Goal: Share content: Share content

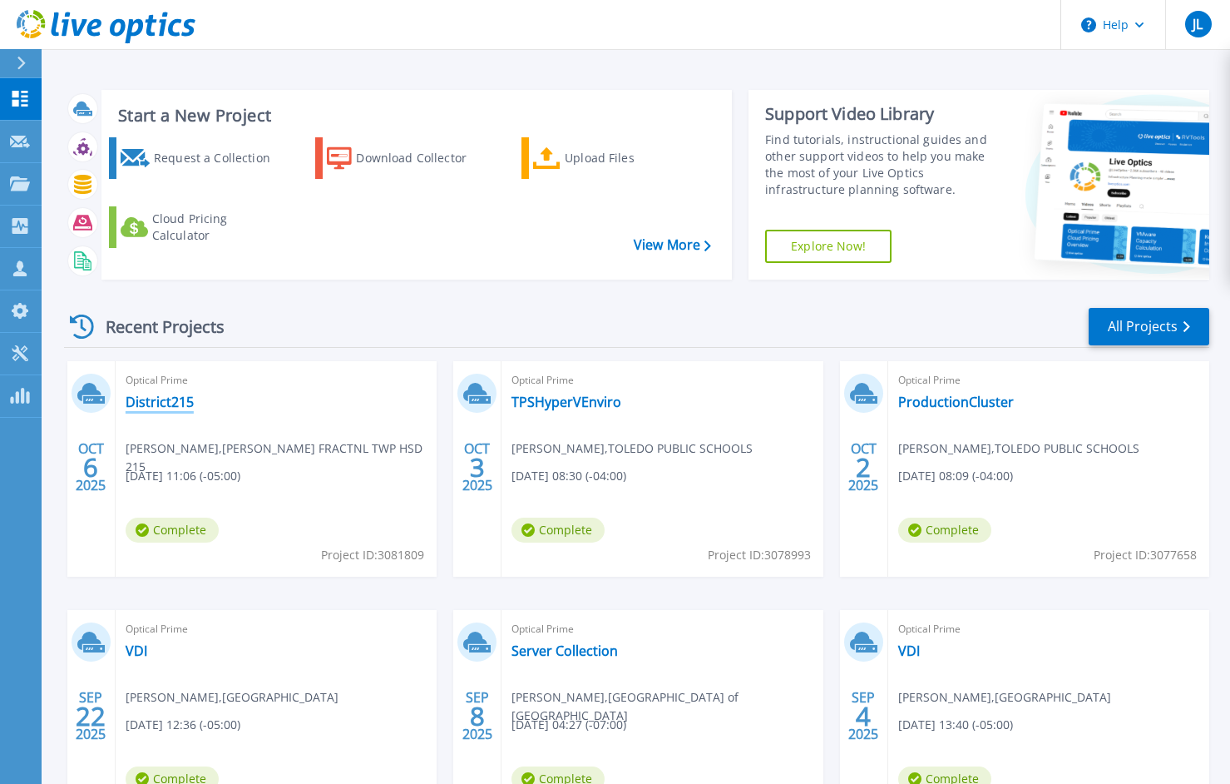
click at [166, 401] on link "District215" at bounding box center [160, 401] width 68 height 17
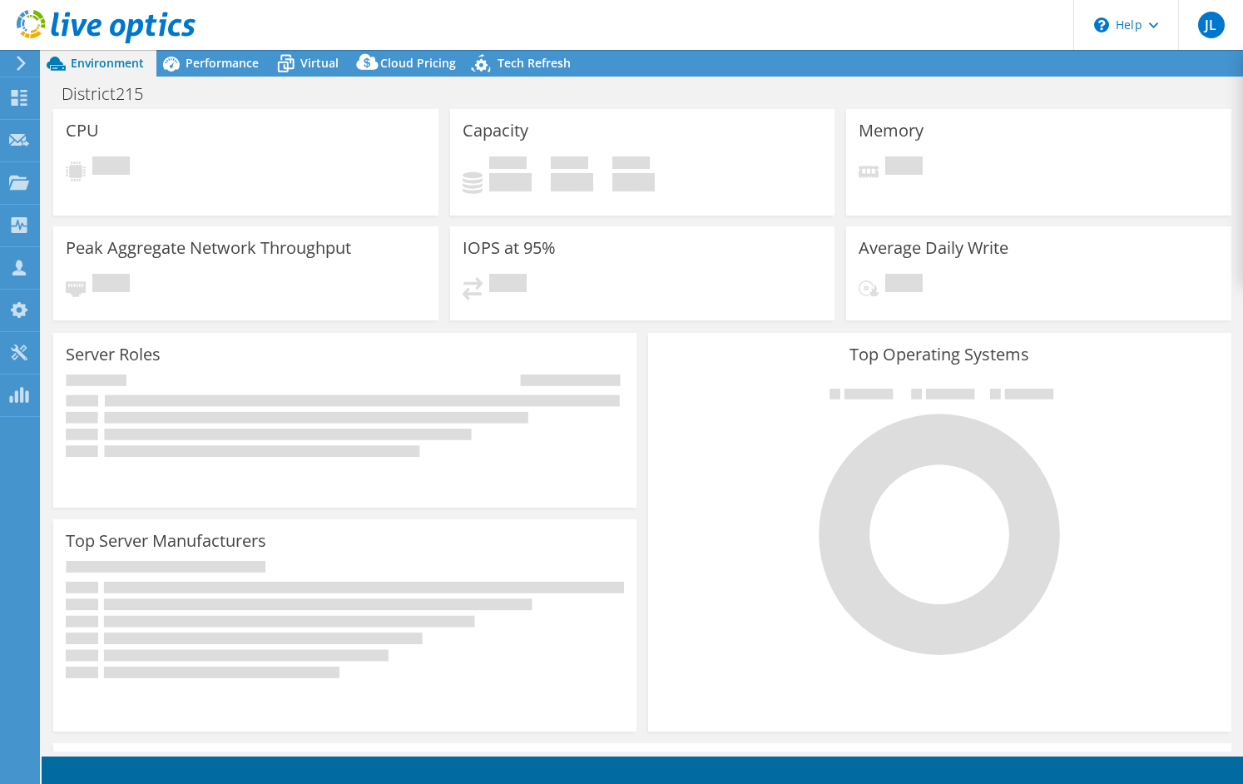
select select "USD"
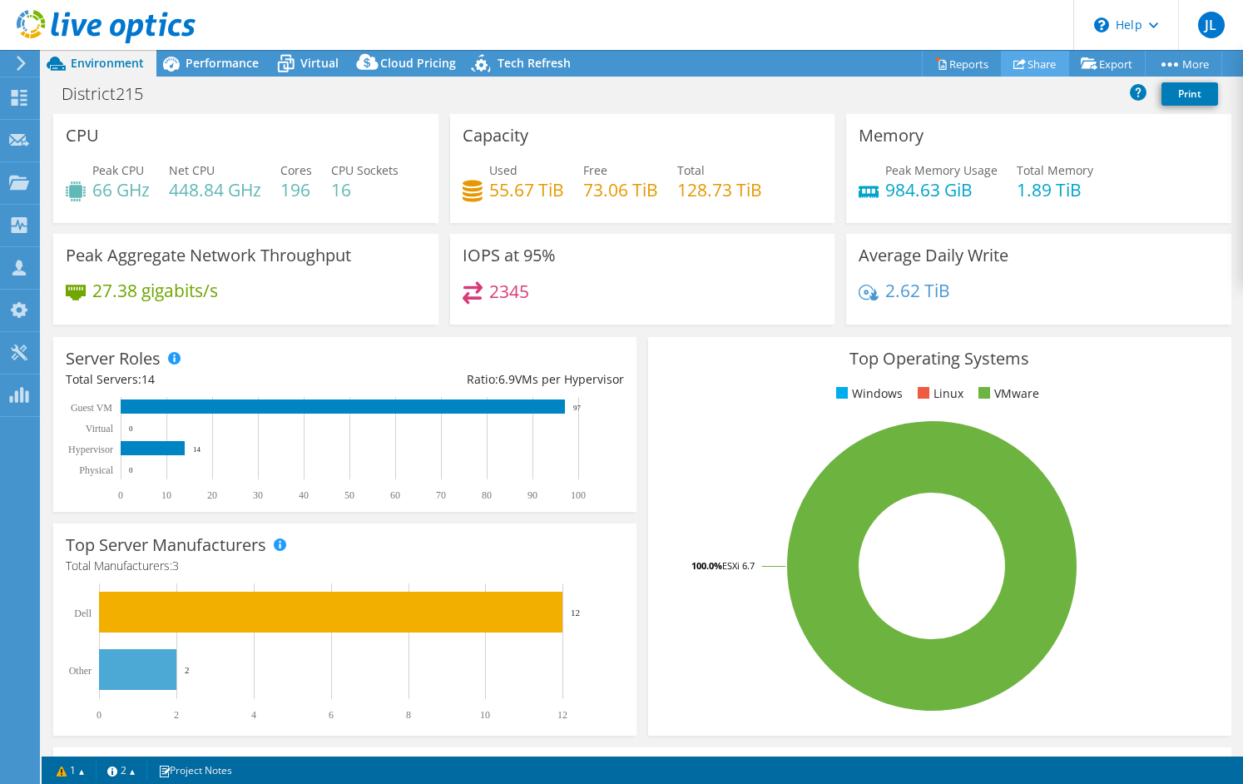
click at [1028, 61] on link "Share" at bounding box center [1035, 64] width 68 height 26
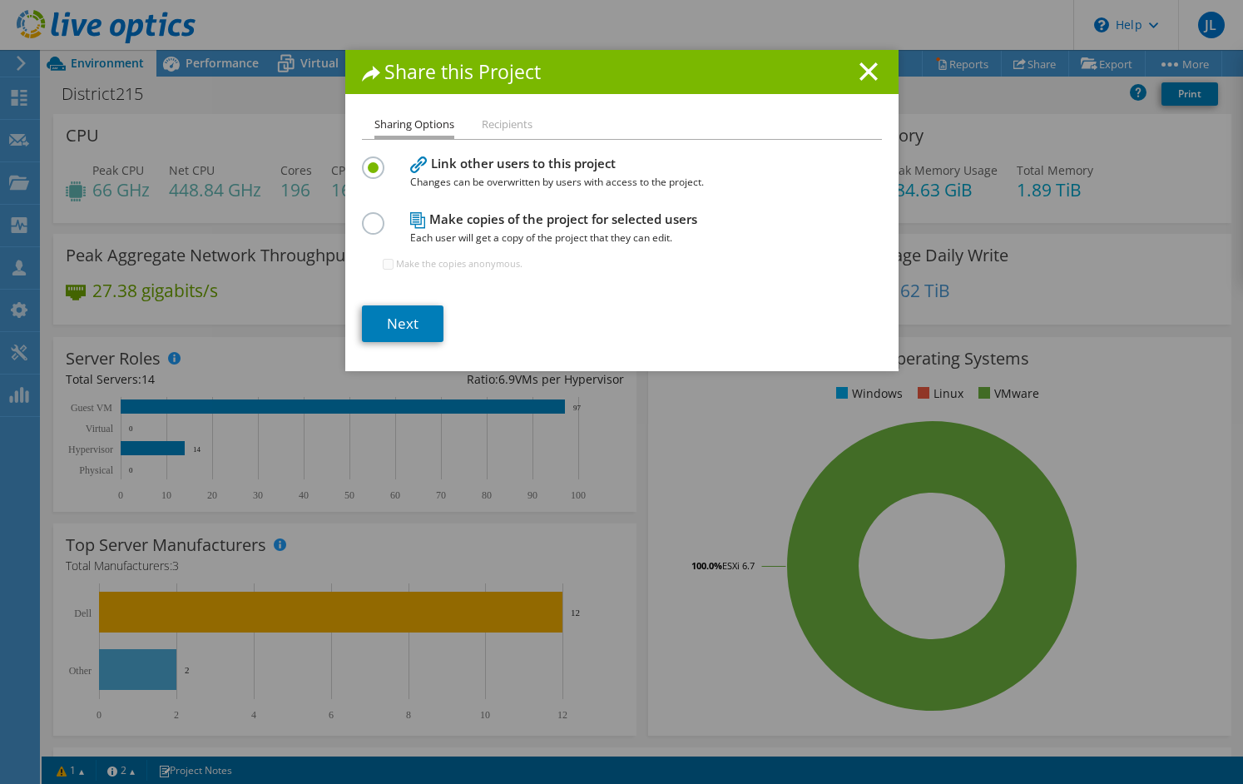
click at [368, 216] on label at bounding box center [376, 214] width 29 height 4
click at [0, 0] on input "radio" at bounding box center [0, 0] width 0 height 0
click at [384, 324] on link "Next" at bounding box center [403, 323] width 82 height 37
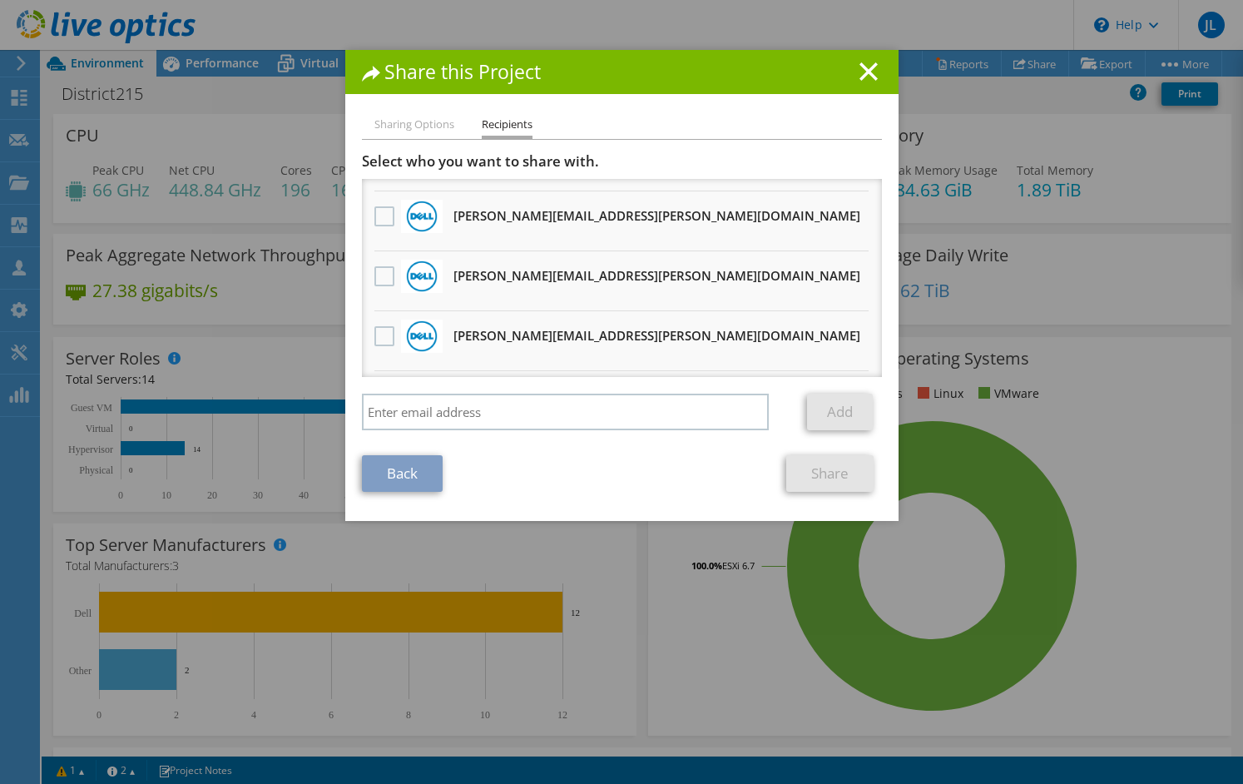
scroll to position [665, 0]
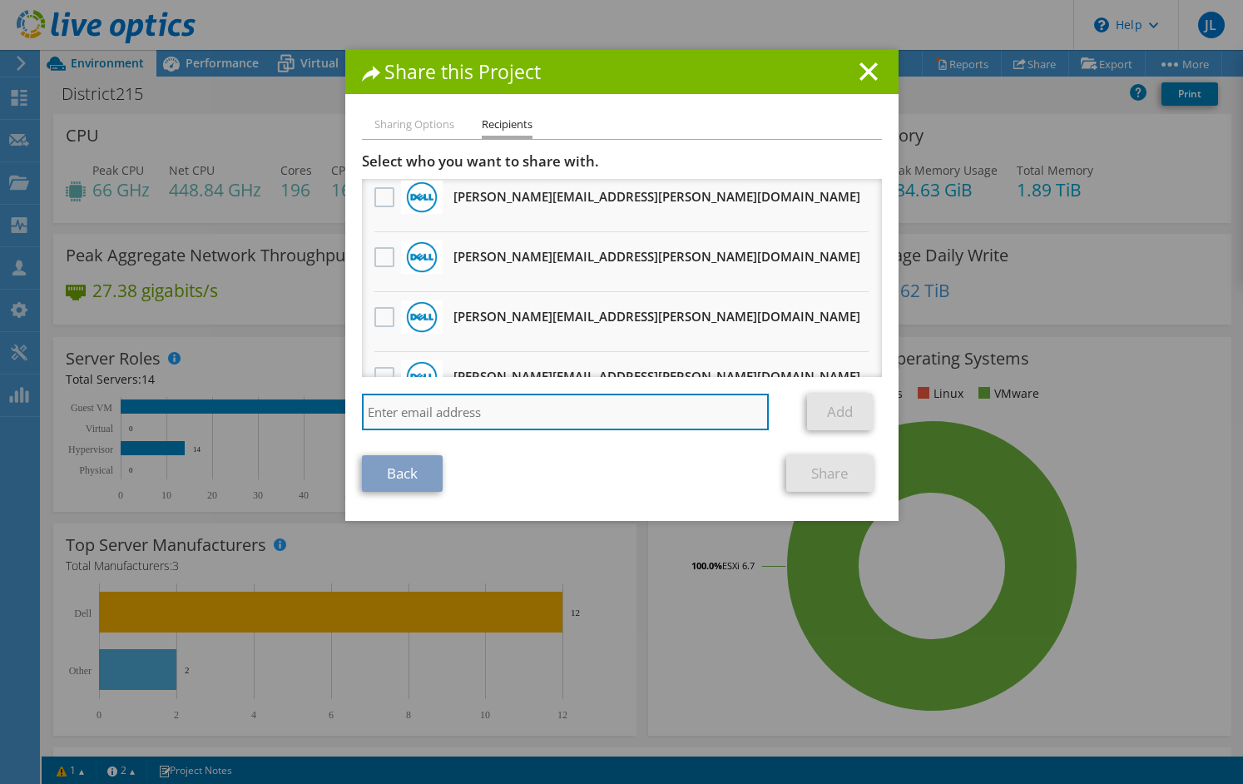
click at [545, 411] on input "search" at bounding box center [566, 411] width 408 height 37
type input "[EMAIL_ADDRESS][DOMAIN_NAME]"
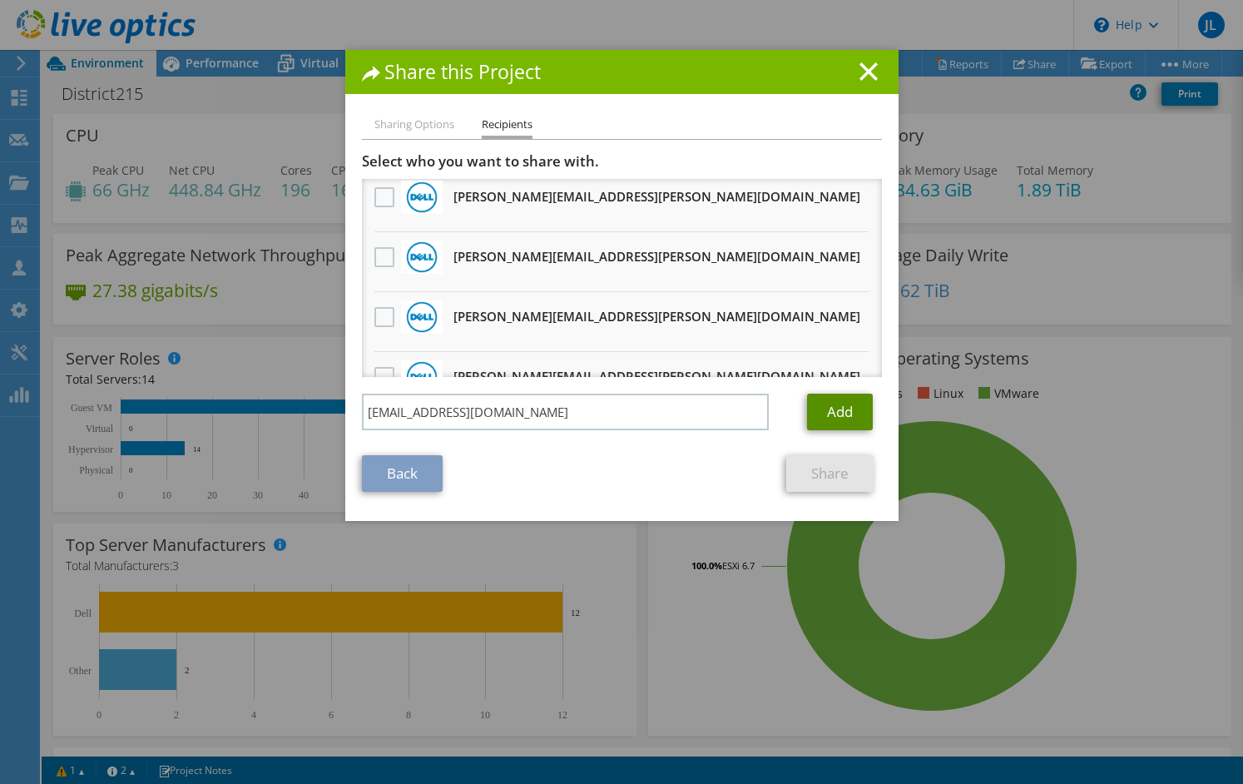
click at [825, 402] on link "Add" at bounding box center [840, 411] width 66 height 37
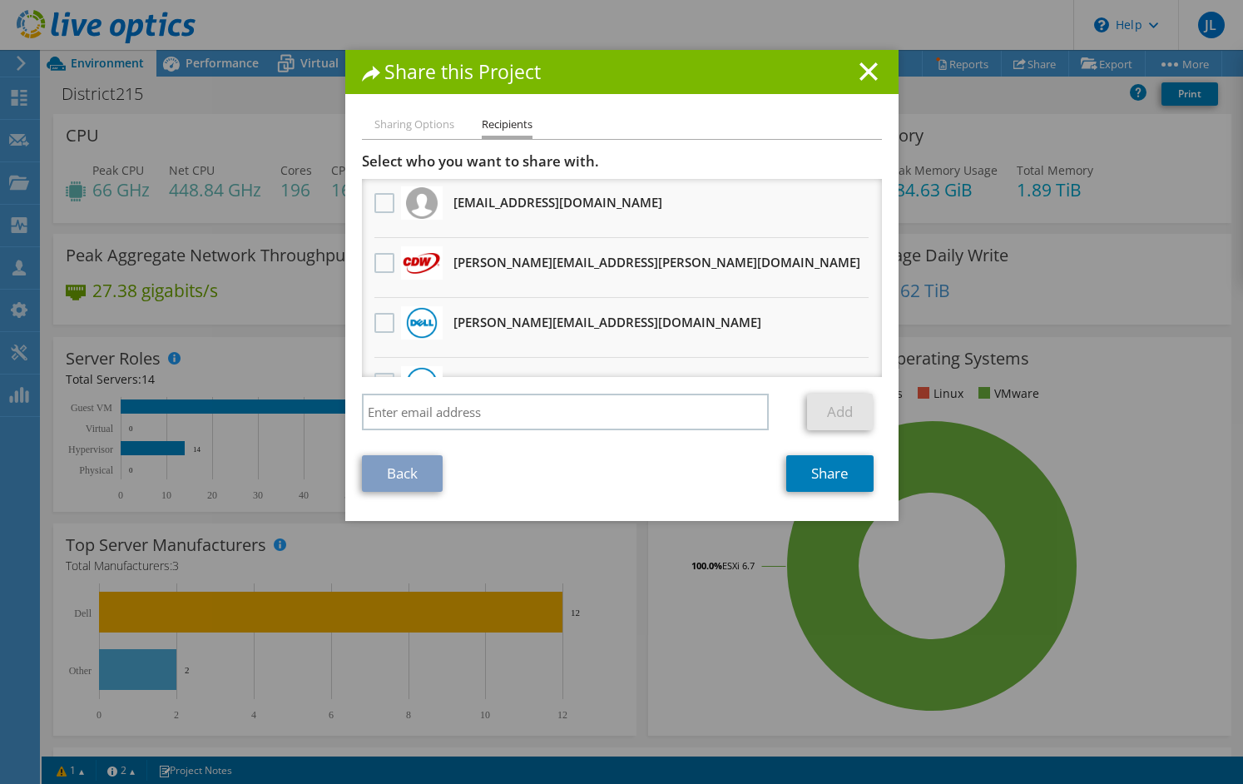
scroll to position [0, 0]
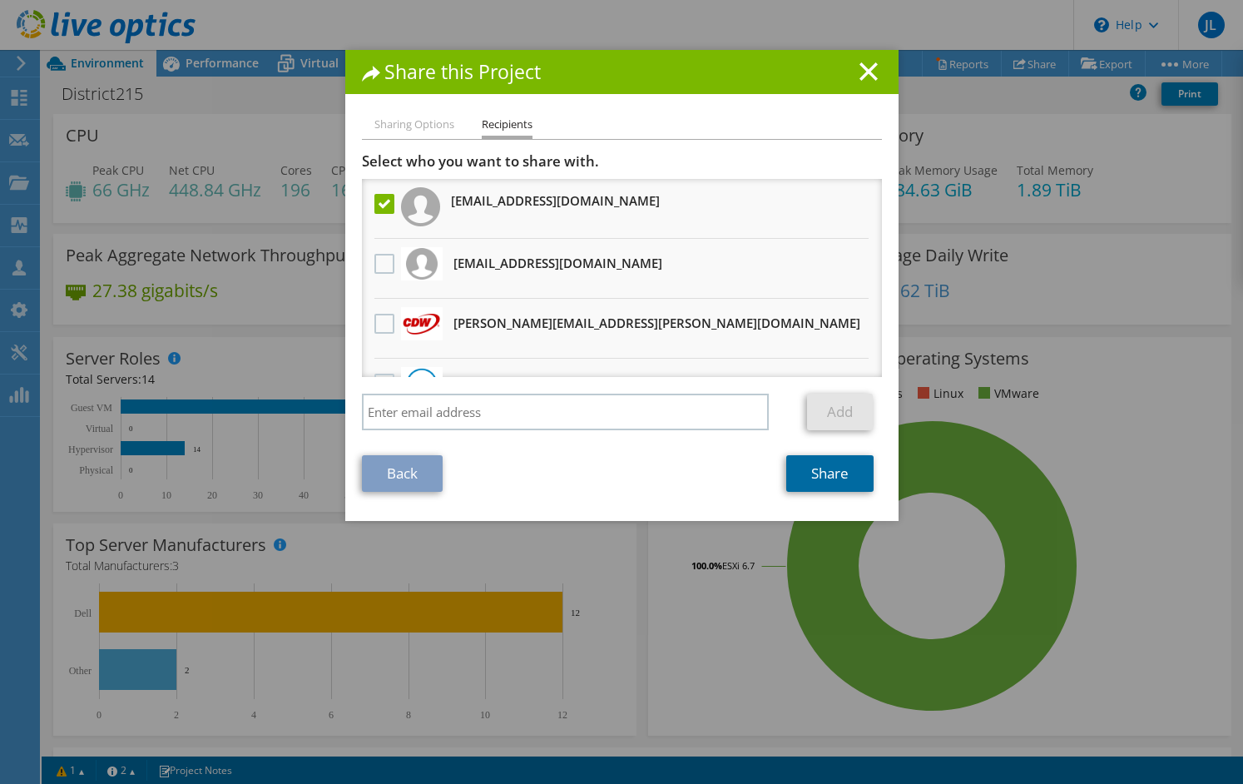
click at [825, 482] on link "Share" at bounding box center [829, 473] width 87 height 37
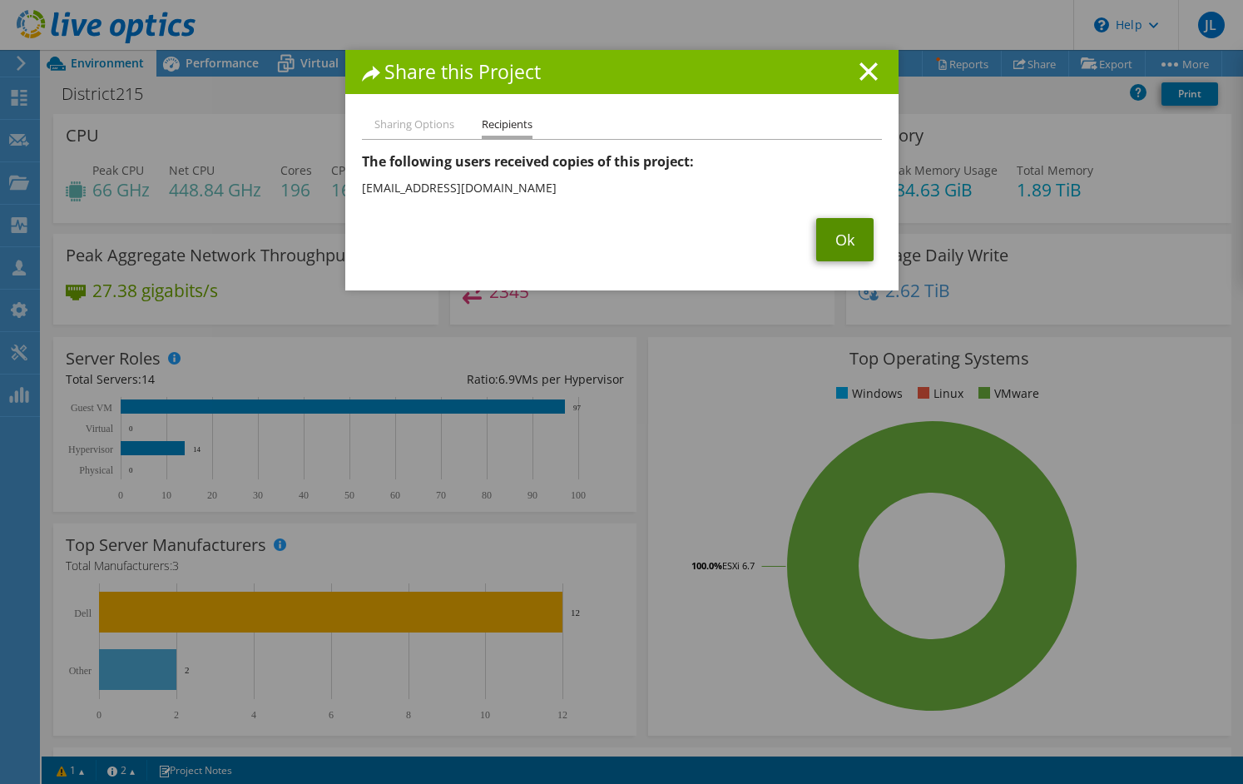
click at [846, 240] on link "Ok" at bounding box center [844, 239] width 57 height 43
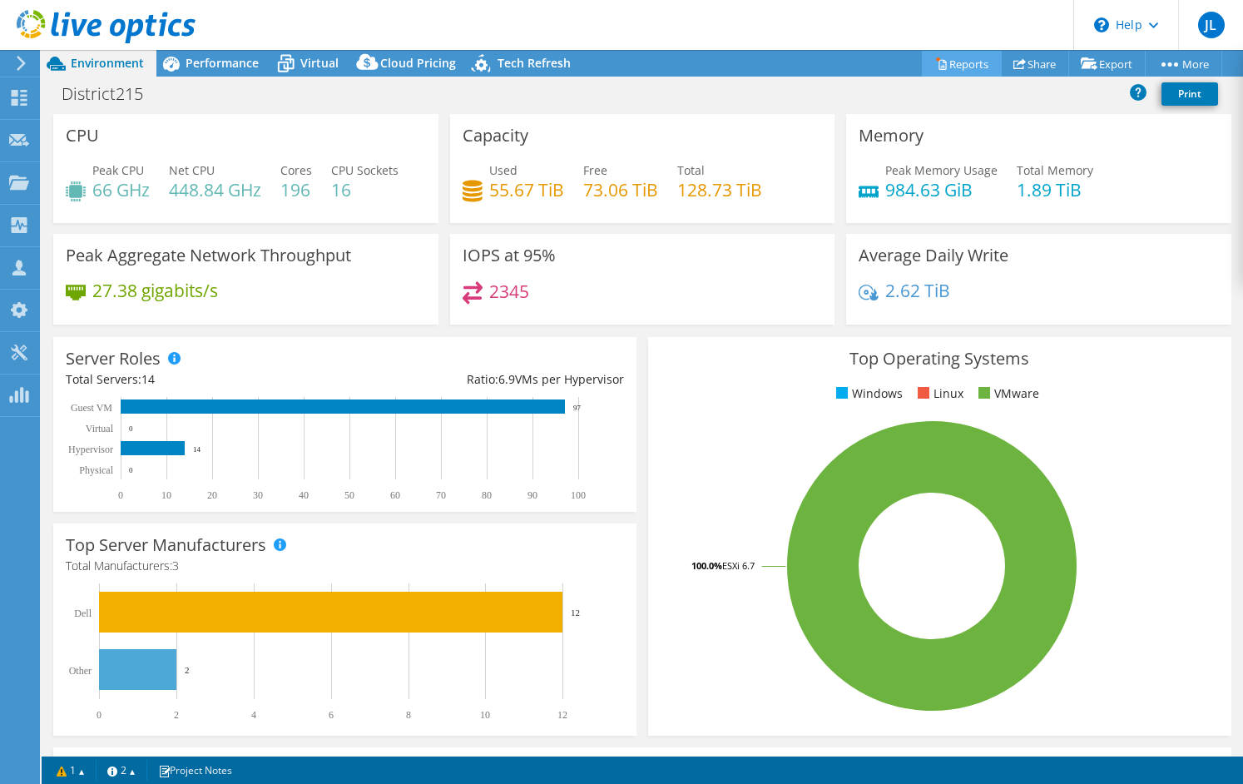
click at [948, 58] on link "Reports" at bounding box center [962, 64] width 80 height 26
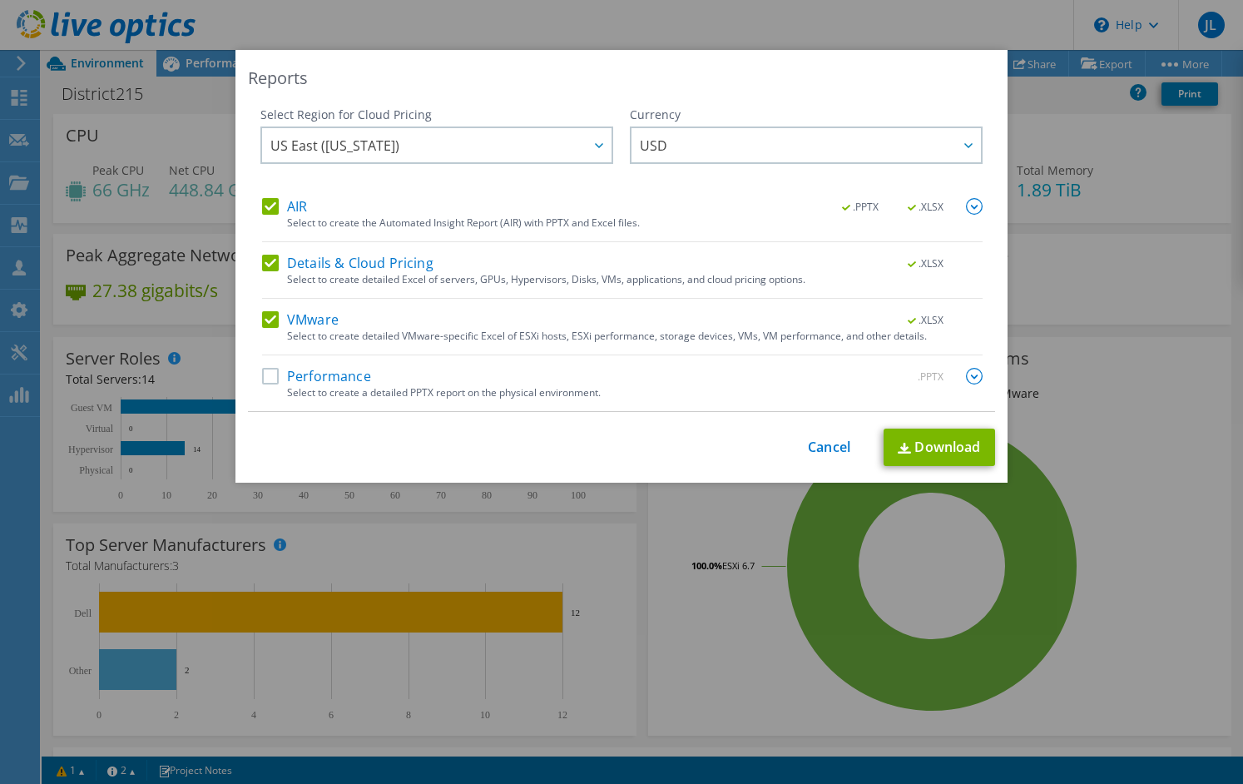
click at [263, 382] on label "Performance" at bounding box center [316, 376] width 109 height 17
click at [0, 0] on input "Performance" at bounding box center [0, 0] width 0 height 0
click at [943, 448] on link "Download" at bounding box center [938, 446] width 111 height 37
click at [690, 461] on div "This process may take a while, please wait... Cancel Download" at bounding box center [621, 446] width 747 height 37
